Goal: Task Accomplishment & Management: Use online tool/utility

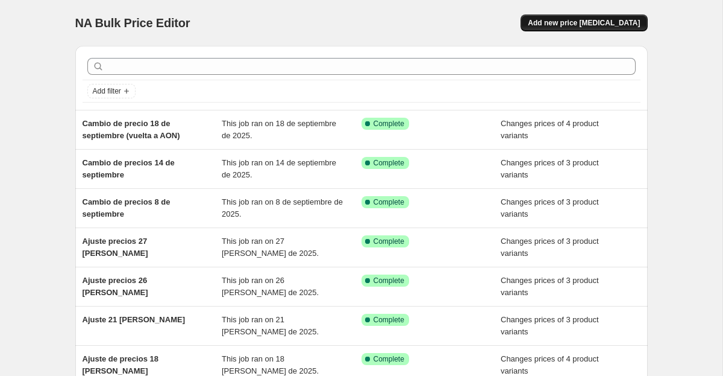
click at [579, 28] on button "Add new price [MEDICAL_DATA]" at bounding box center [584, 22] width 127 height 17
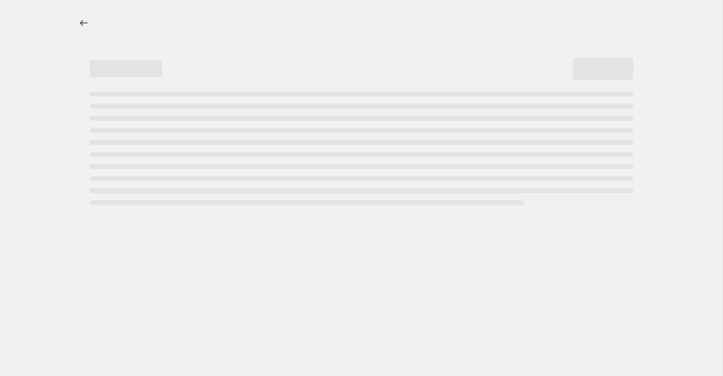
select select "percentage"
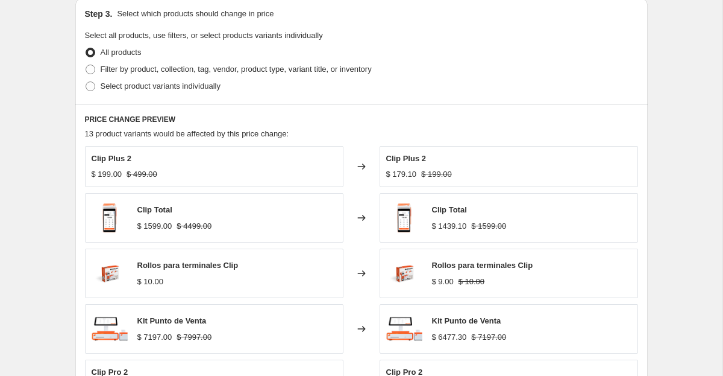
scroll to position [566, 0]
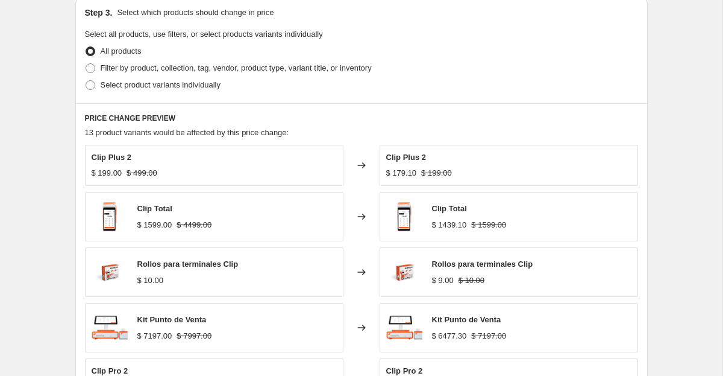
click at [406, 171] on div "$ 179.10" at bounding box center [401, 173] width 31 height 12
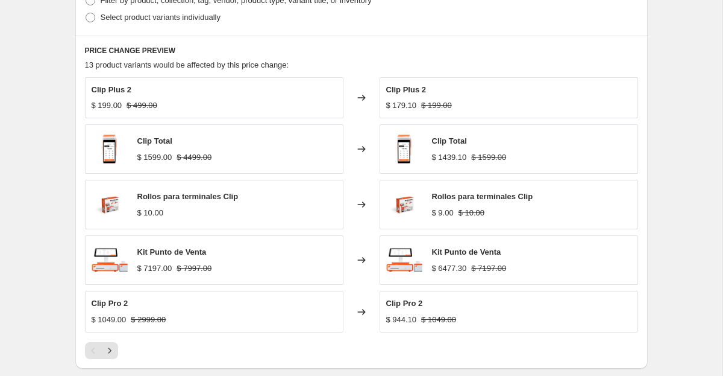
scroll to position [813, 0]
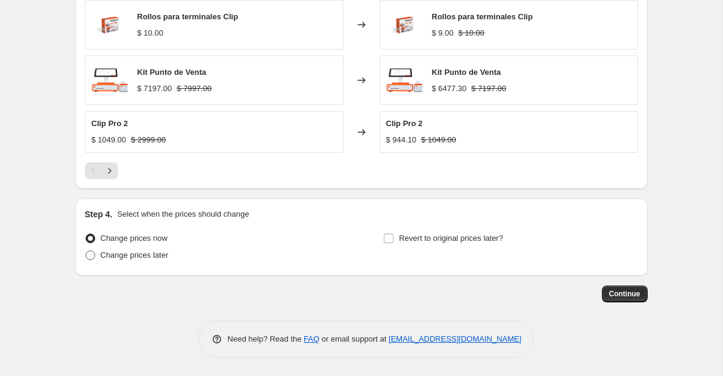
click at [127, 250] on span "Change prices later" at bounding box center [135, 254] width 68 height 9
click at [86, 250] on input "Change prices later" at bounding box center [86, 250] width 1 height 1
radio input "true"
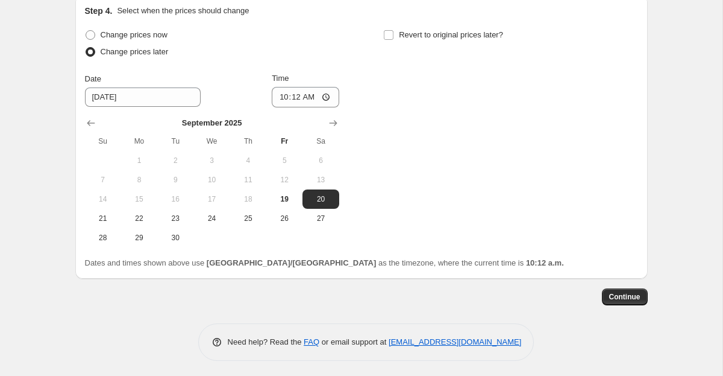
scroll to position [1017, 0]
click at [142, 216] on span "22" at bounding box center [139, 218] width 27 height 10
type input "[DATE]"
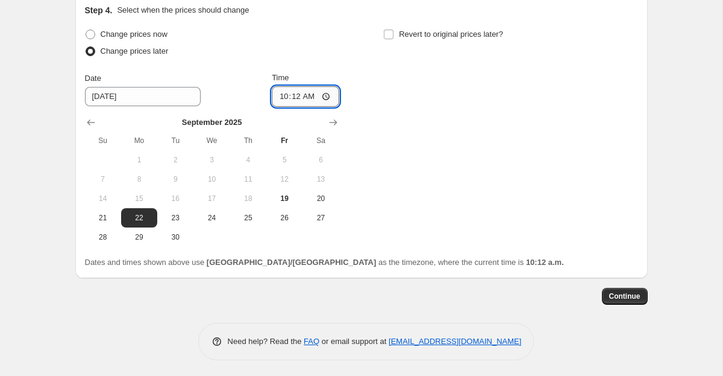
click at [291, 97] on input "10:12" at bounding box center [306, 96] width 68 height 20
click at [272, 96] on input "10:12" at bounding box center [306, 96] width 68 height 20
click at [277, 95] on input "10:12" at bounding box center [306, 96] width 68 height 20
type input "05:00"
click at [474, 203] on div "Change prices now Change prices later Date [DATE] Time 05:00 [DATE] Su Mo Tu We…" at bounding box center [361, 136] width 553 height 221
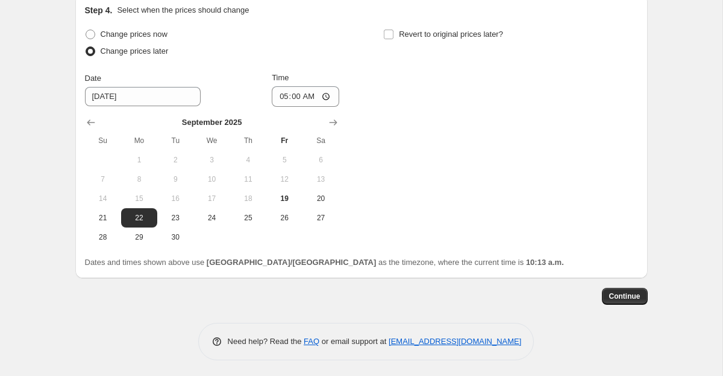
drag, startPoint x: 618, startPoint y: 296, endPoint x: 560, endPoint y: 221, distance: 94.9
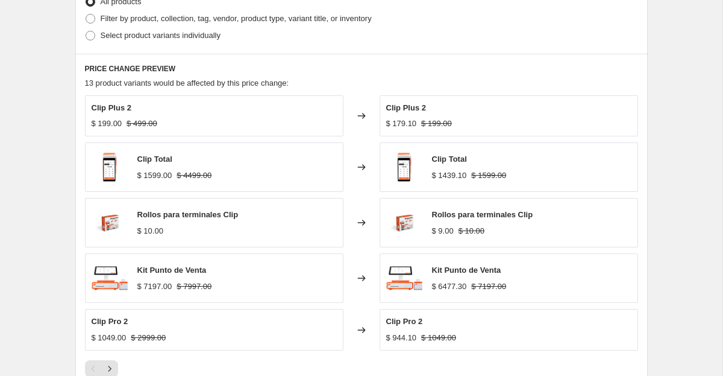
scroll to position [618, 0]
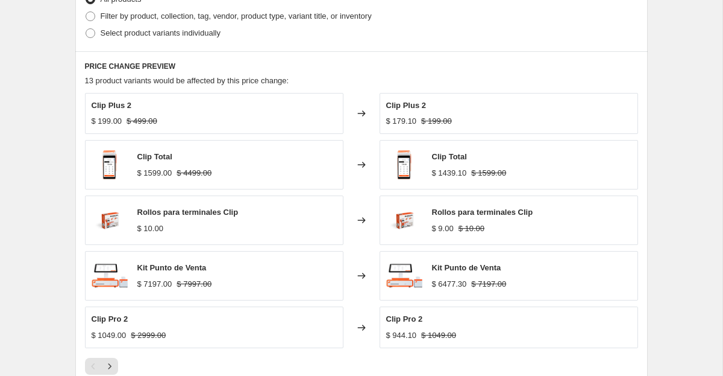
click at [409, 127] on div "$ 179.10" at bounding box center [401, 121] width 31 height 12
click at [408, 122] on div "$ 179.10" at bounding box center [401, 121] width 31 height 12
click at [474, 206] on div "Rollos para terminales Clip" at bounding box center [482, 212] width 101 height 12
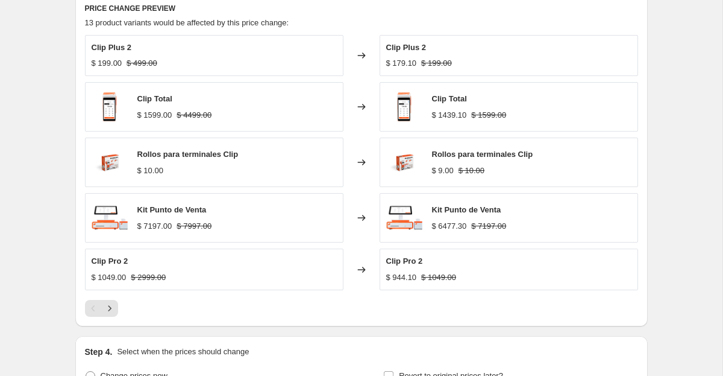
scroll to position [728, 0]
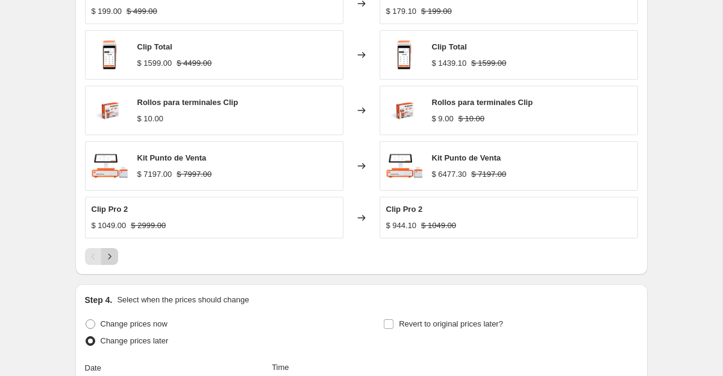
click at [107, 257] on icon "Next" at bounding box center [110, 256] width 12 height 12
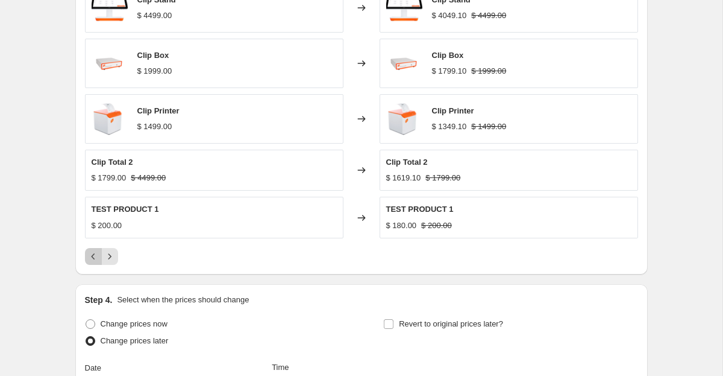
click at [90, 256] on icon "Previous" at bounding box center [93, 256] width 12 height 12
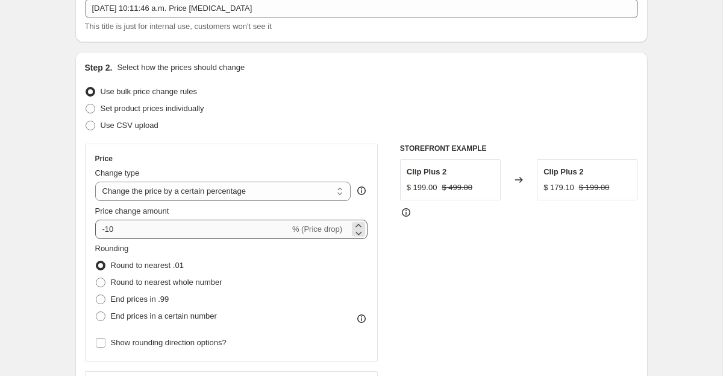
scroll to position [84, 0]
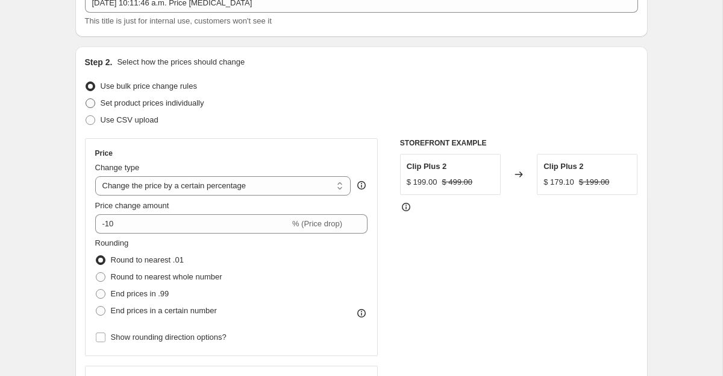
click at [189, 105] on span "Set product prices individually" at bounding box center [153, 102] width 104 height 9
click at [86, 99] on input "Set product prices individually" at bounding box center [86, 98] width 1 height 1
radio input "true"
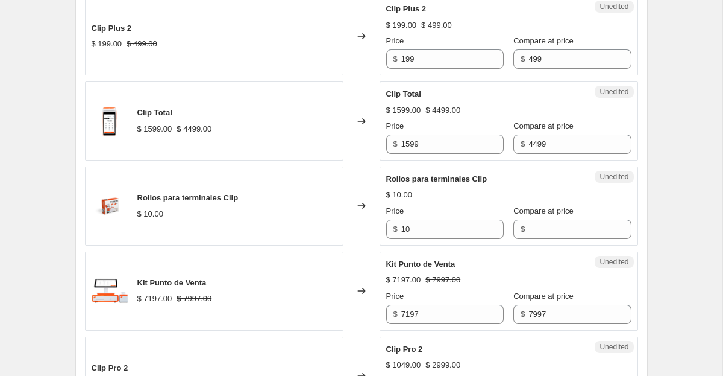
scroll to position [405, 0]
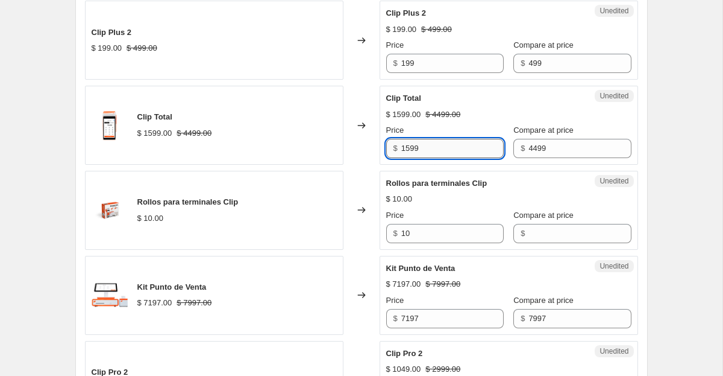
click at [464, 151] on input "1599" at bounding box center [452, 148] width 102 height 19
type input "849"
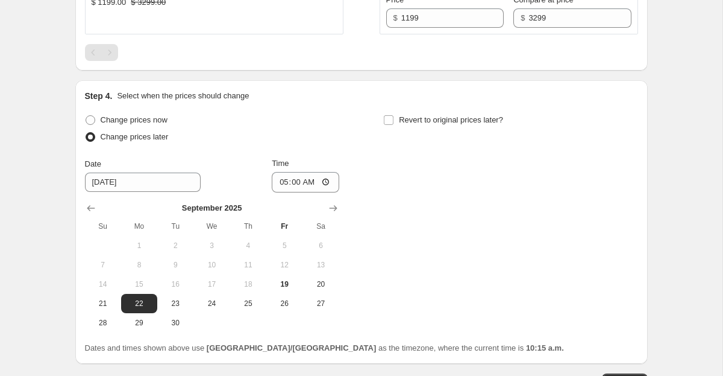
scroll to position [1557, 0]
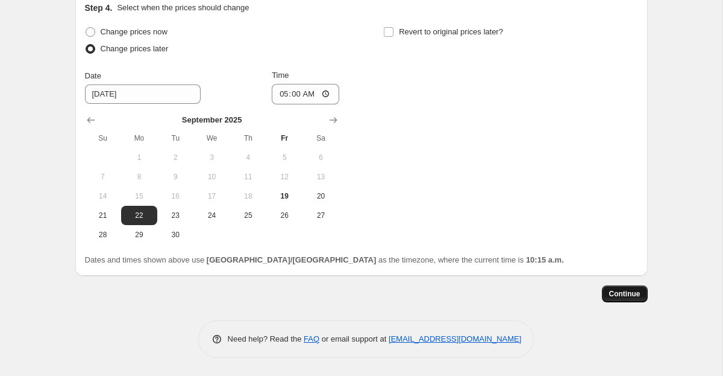
click at [633, 296] on span "Continue" at bounding box center [624, 294] width 31 height 10
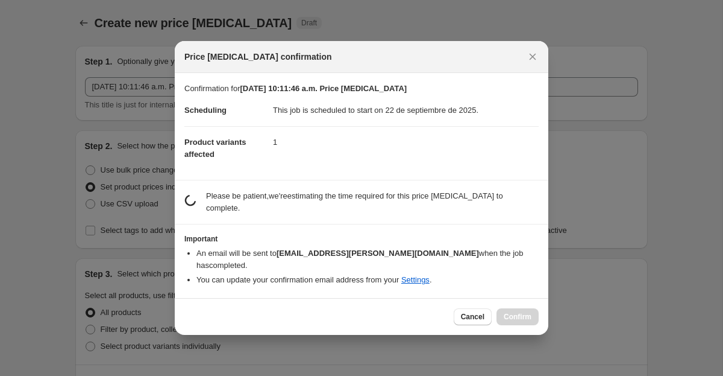
scroll to position [0, 0]
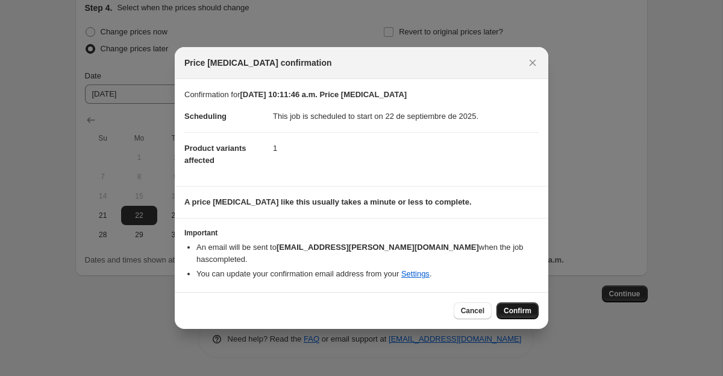
click at [525, 306] on span "Confirm" at bounding box center [518, 311] width 28 height 10
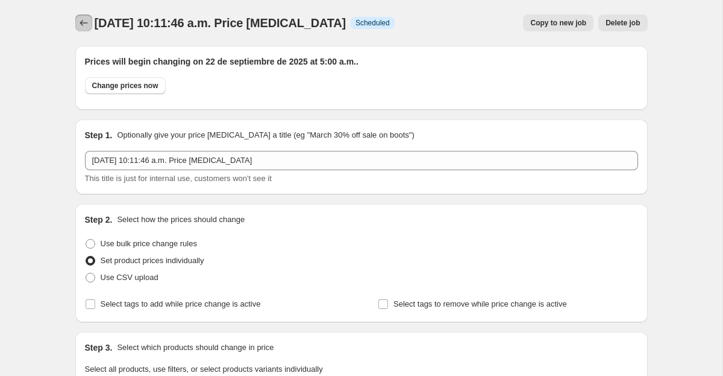
click at [84, 17] on icon "Price change jobs" at bounding box center [84, 23] width 12 height 12
